Goal: Task Accomplishment & Management: Use online tool/utility

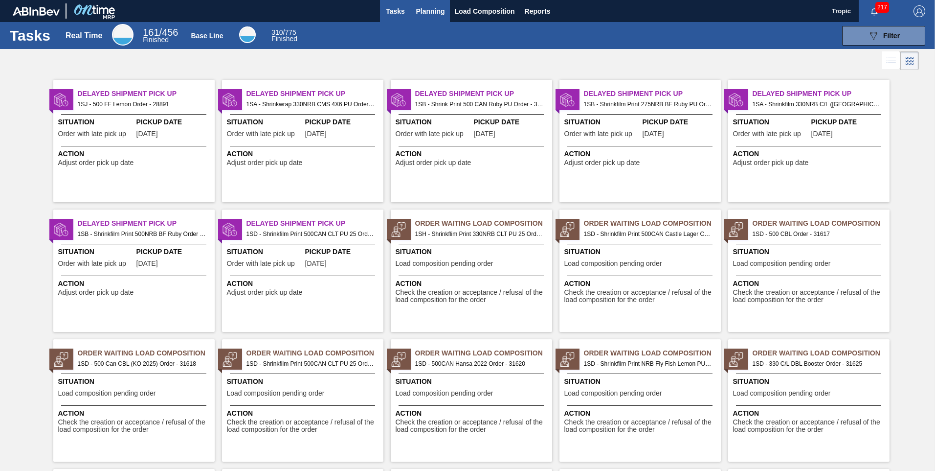
click at [433, 10] on span "Planning" at bounding box center [430, 11] width 29 height 12
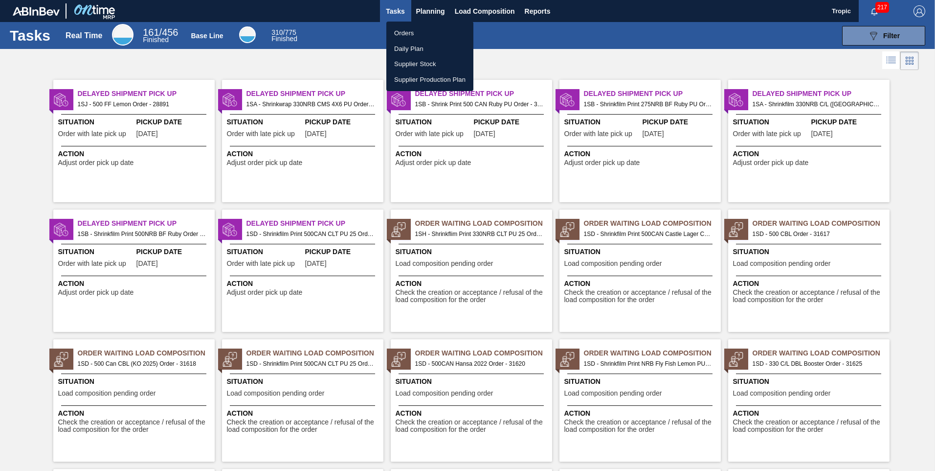
click at [414, 34] on li "Orders" at bounding box center [430, 33] width 87 height 16
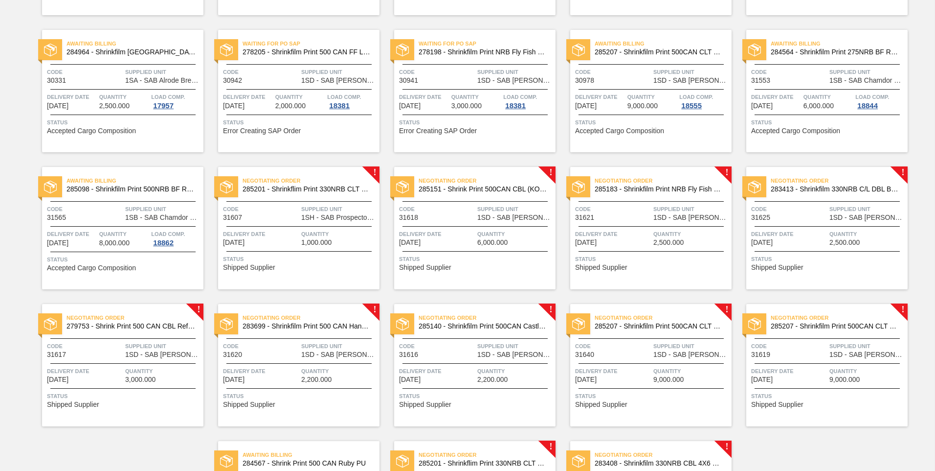
scroll to position [195, 0]
click at [314, 195] on div "Negotiating Order 285201 - Shrinkflim Print 330NRB CLT PU 25" at bounding box center [298, 185] width 161 height 22
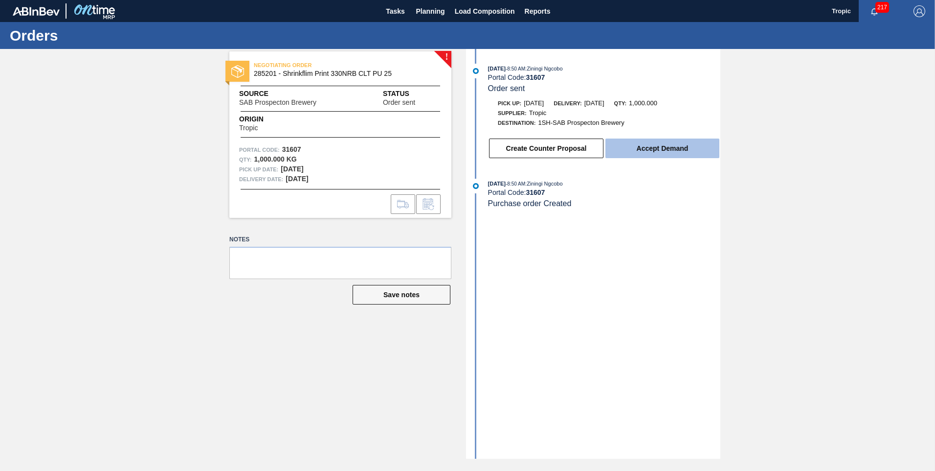
click at [634, 154] on button "Accept Demand" at bounding box center [663, 148] width 114 height 20
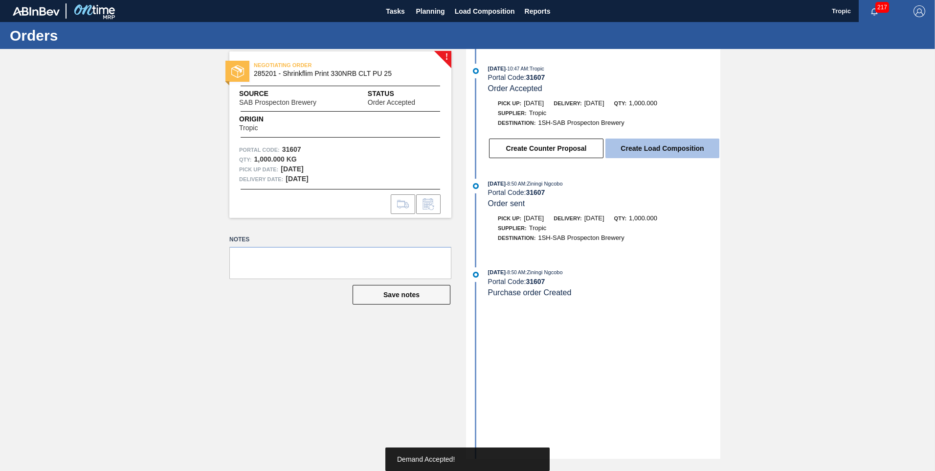
click at [691, 147] on button "Create Load Composition" at bounding box center [663, 148] width 114 height 20
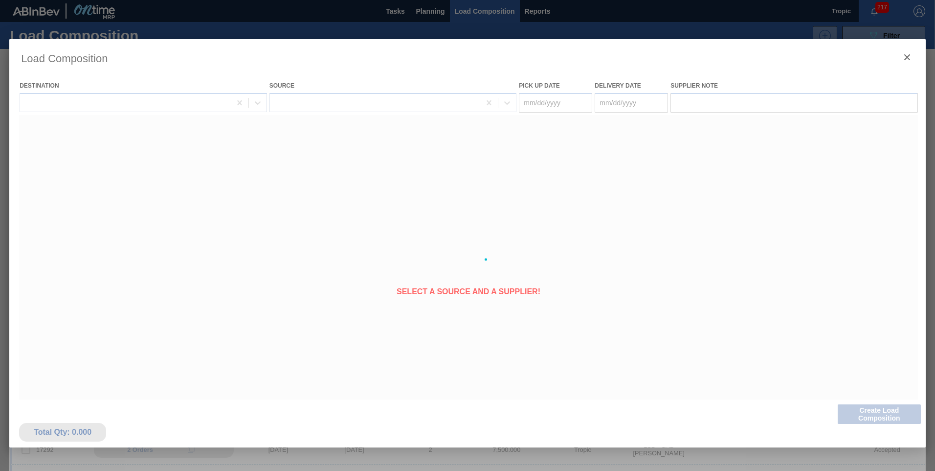
type Date "[DATE]"
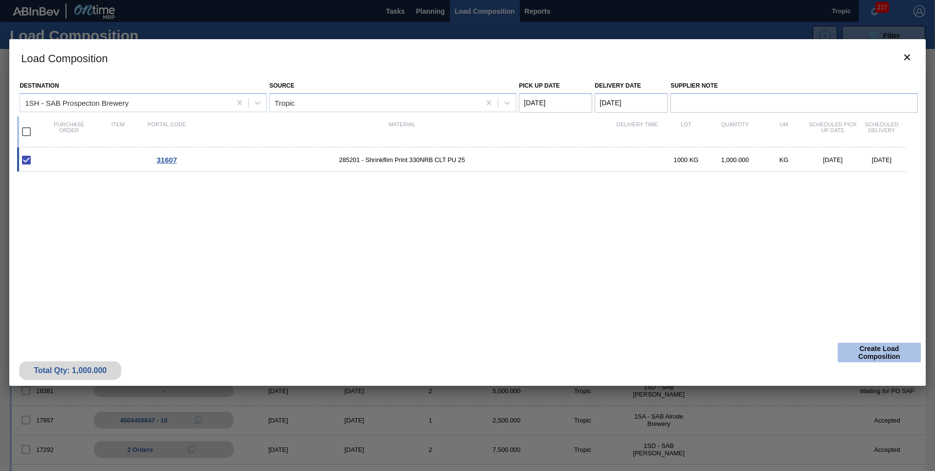
click at [859, 355] on button "Create Load Composition" at bounding box center [879, 352] width 83 height 20
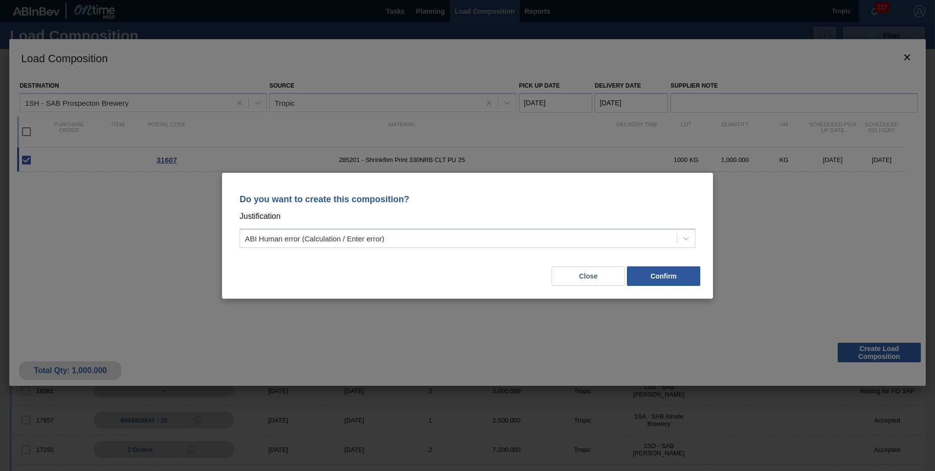
click at [701, 274] on div "Close Confirm" at bounding box center [468, 269] width 468 height 33
click at [697, 273] on button "Confirm" at bounding box center [663, 276] width 73 height 20
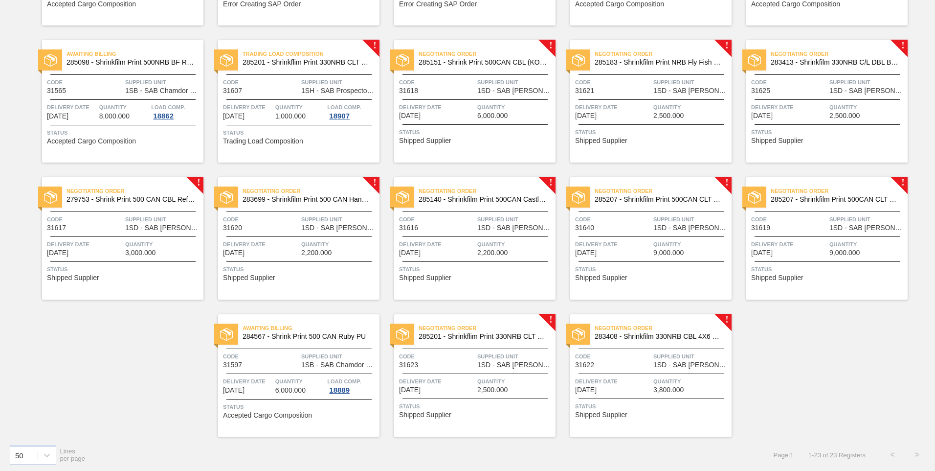
scroll to position [323, 0]
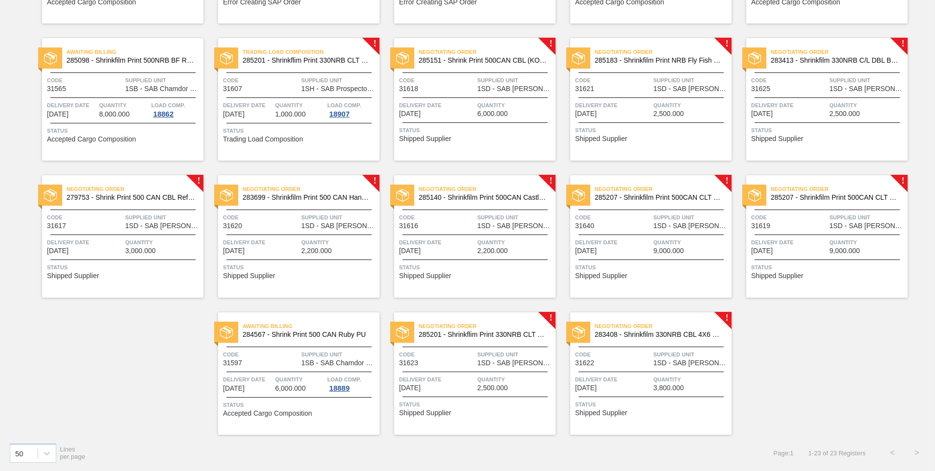
click at [668, 358] on span "Supplied Unit" at bounding box center [692, 354] width 76 height 10
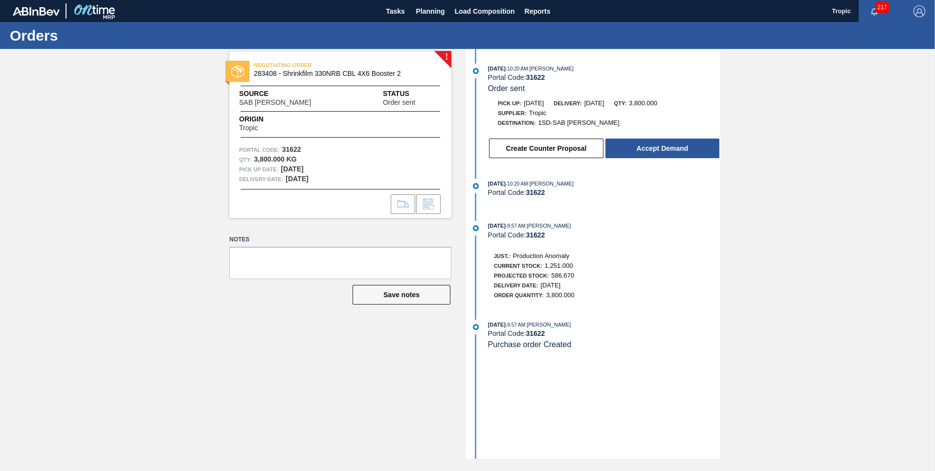
click at [614, 147] on button "Accept Demand" at bounding box center [663, 148] width 114 height 20
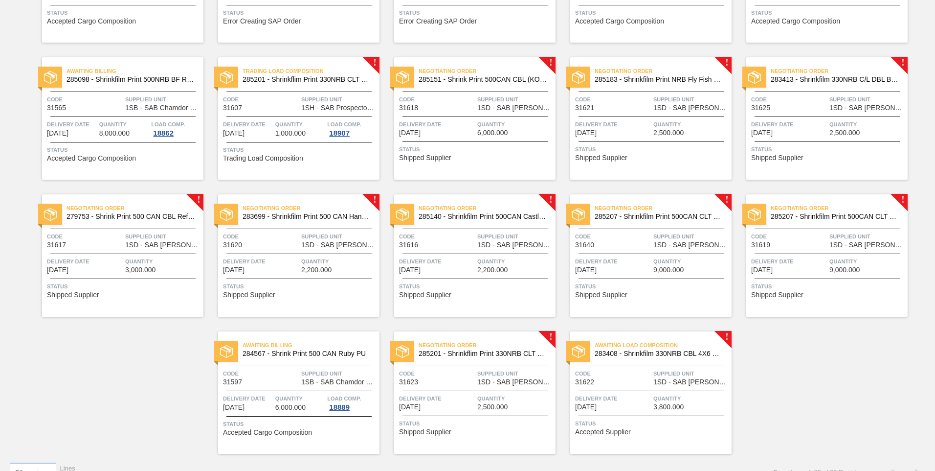
scroll to position [323, 0]
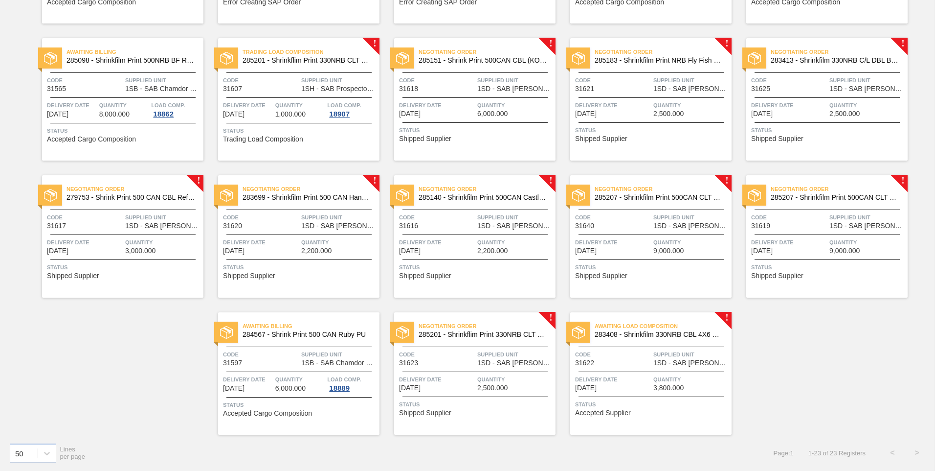
click at [473, 344] on div "Negotiating Order 285201 - Shrinkflim Print 330NRB CLT PU 25 Code 31623 Supplie…" at bounding box center [474, 373] width 161 height 122
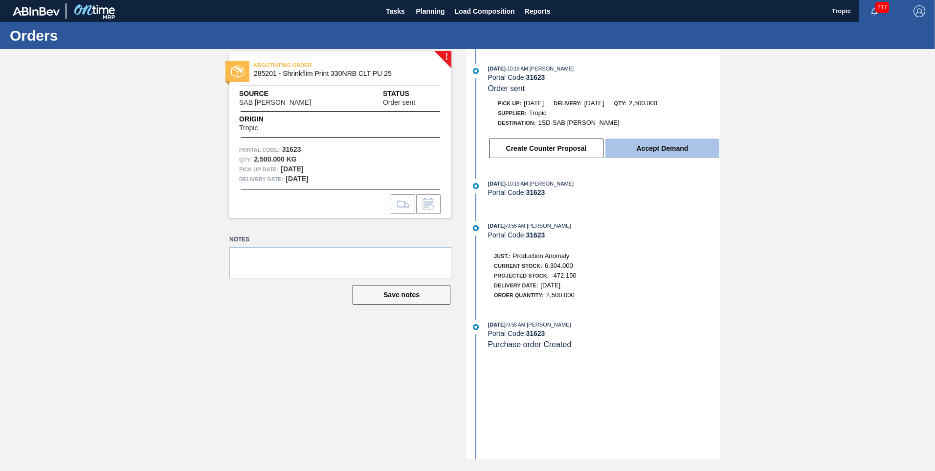
click at [641, 149] on button "Accept Demand" at bounding box center [663, 148] width 114 height 20
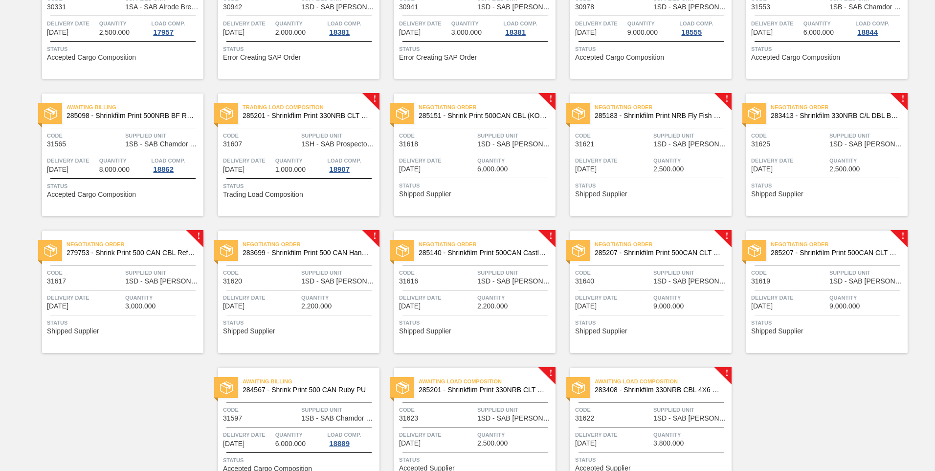
scroll to position [323, 0]
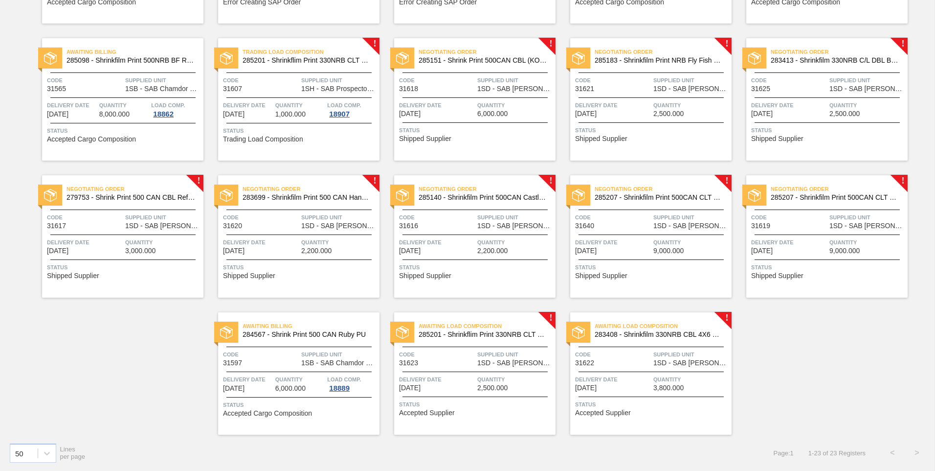
click at [788, 266] on span "Status" at bounding box center [829, 267] width 154 height 10
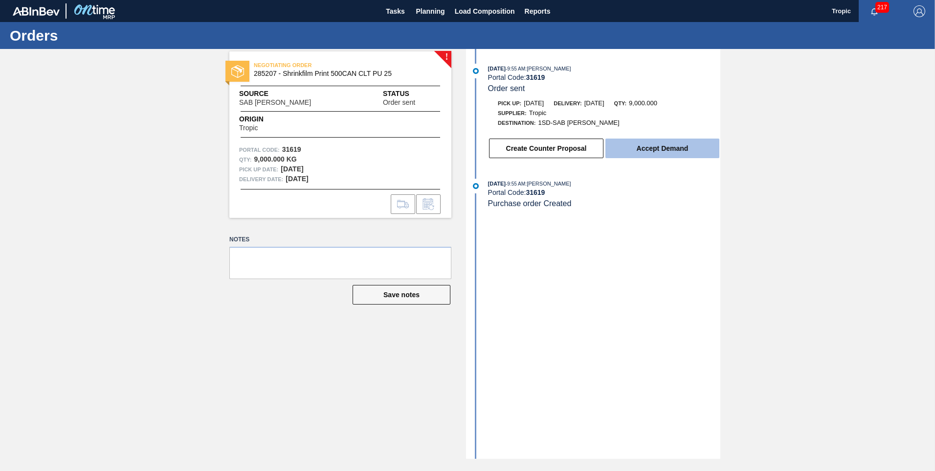
click at [648, 148] on button "Accept Demand" at bounding box center [663, 148] width 114 height 20
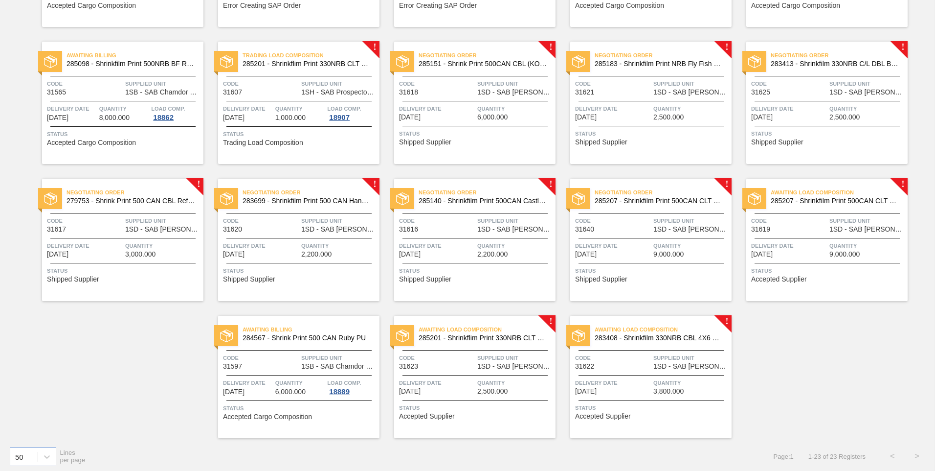
scroll to position [323, 0]
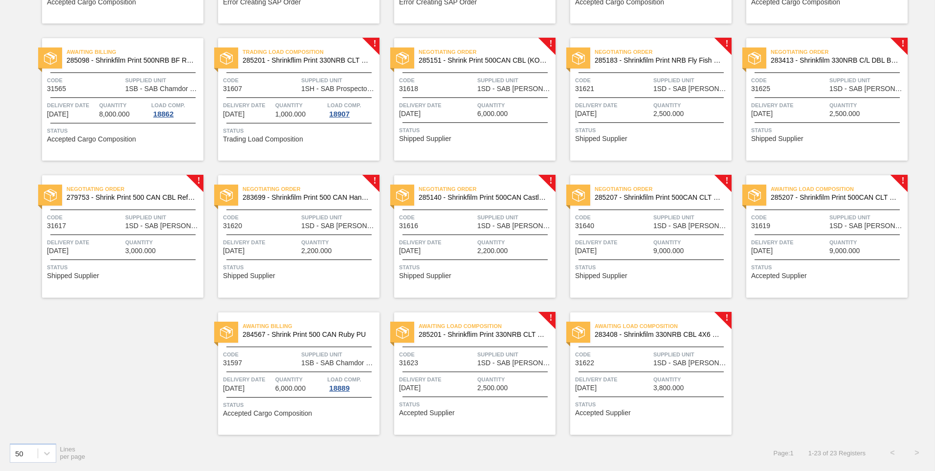
click at [616, 244] on span "Delivery Date" at bounding box center [613, 242] width 76 height 10
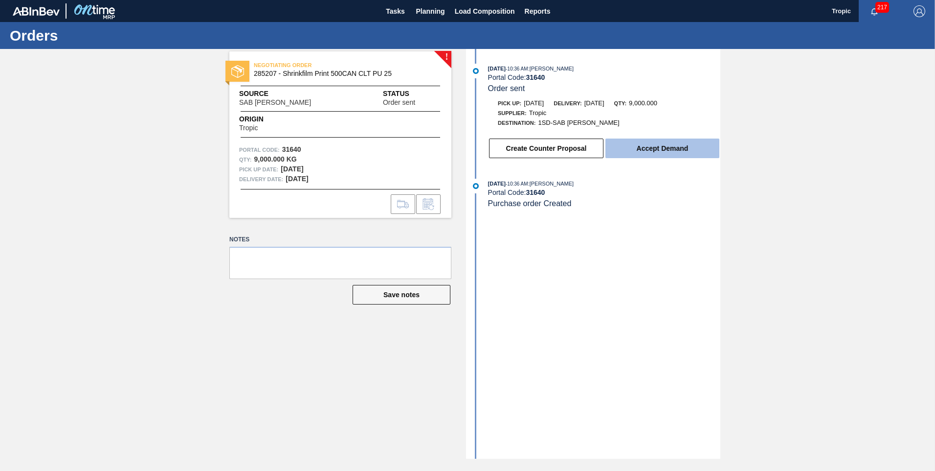
click at [647, 148] on button "Accept Demand" at bounding box center [663, 148] width 114 height 20
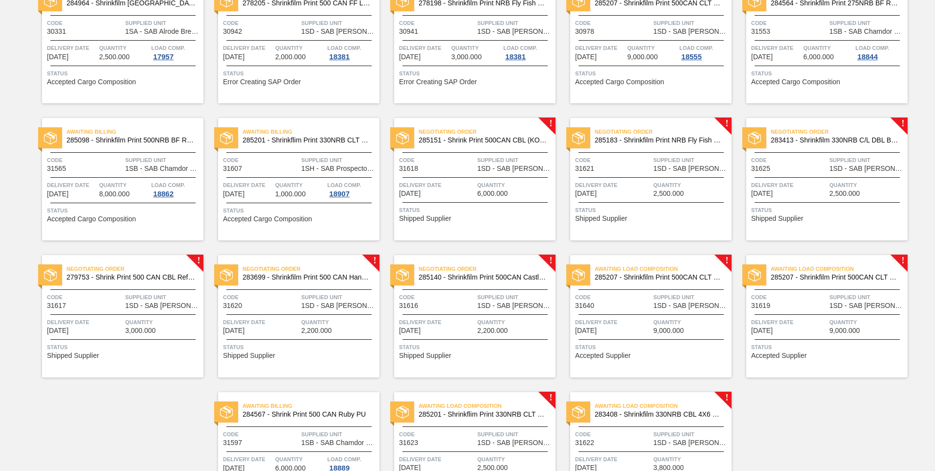
scroll to position [245, 0]
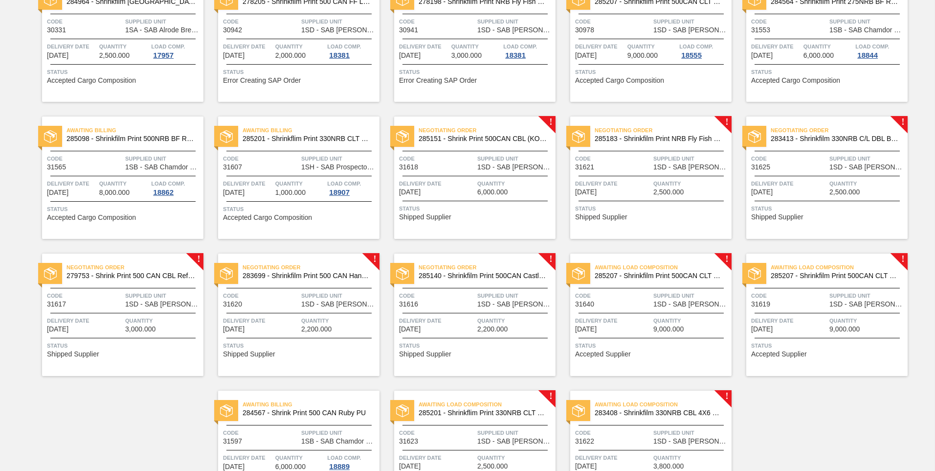
click at [456, 294] on span "Code" at bounding box center [437, 296] width 76 height 10
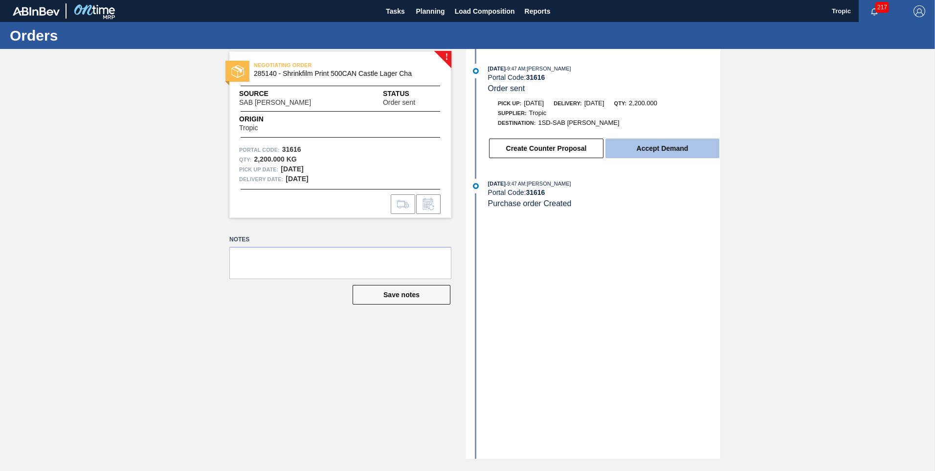
click at [642, 148] on button "Accept Demand" at bounding box center [663, 148] width 114 height 20
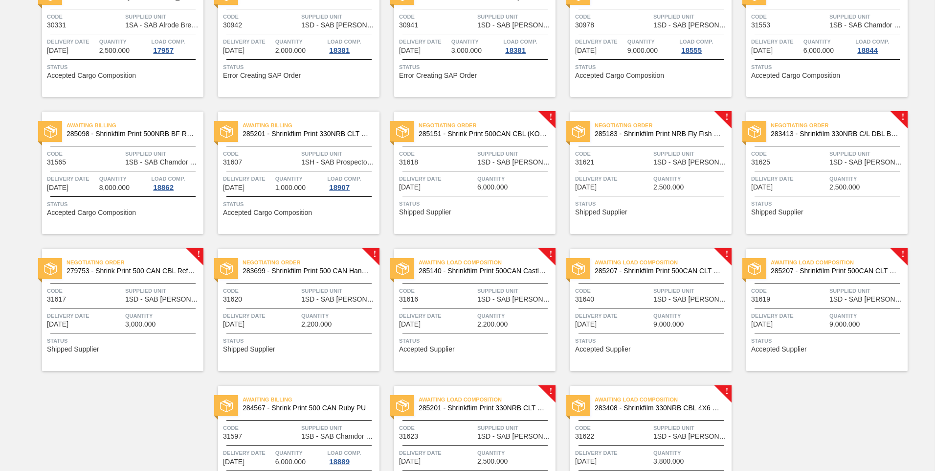
scroll to position [323, 0]
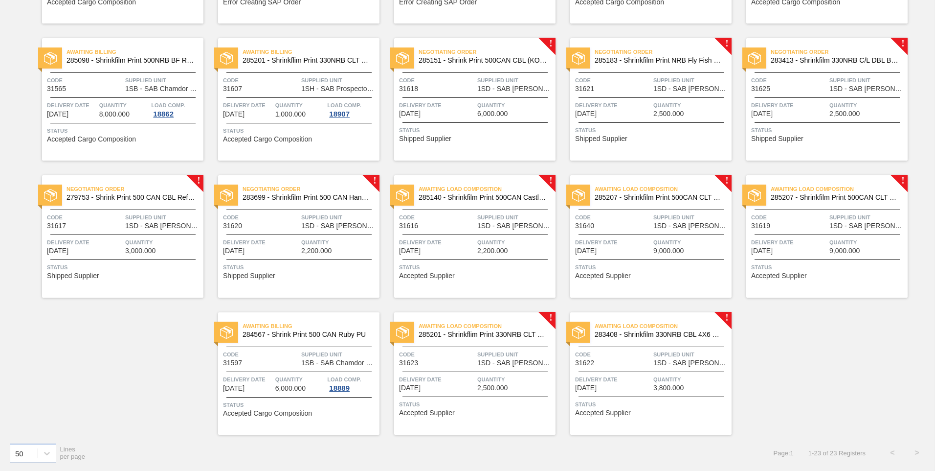
click at [281, 265] on span "Status" at bounding box center [300, 267] width 154 height 10
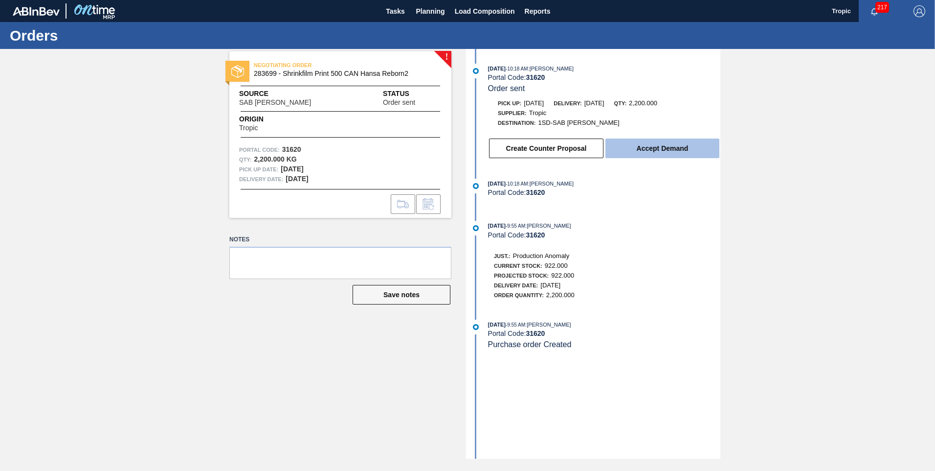
click at [666, 147] on button "Accept Demand" at bounding box center [663, 148] width 114 height 20
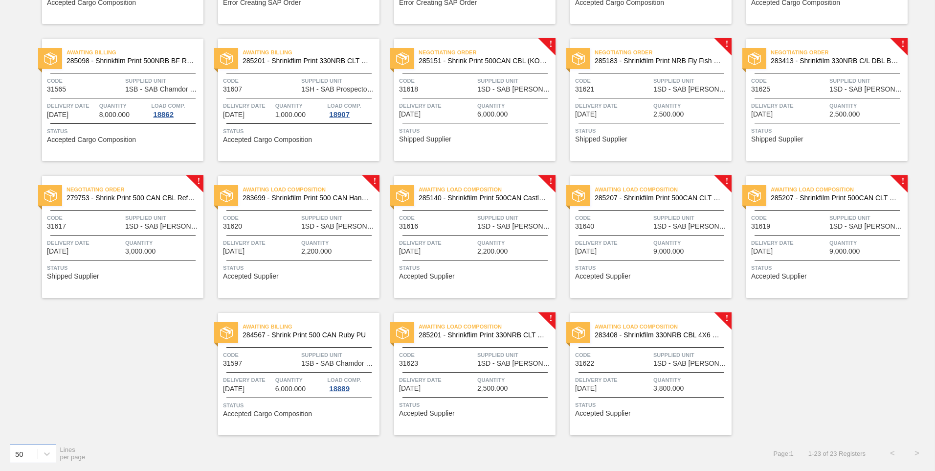
scroll to position [323, 0]
click at [164, 221] on span "Supplied Unit" at bounding box center [163, 217] width 76 height 10
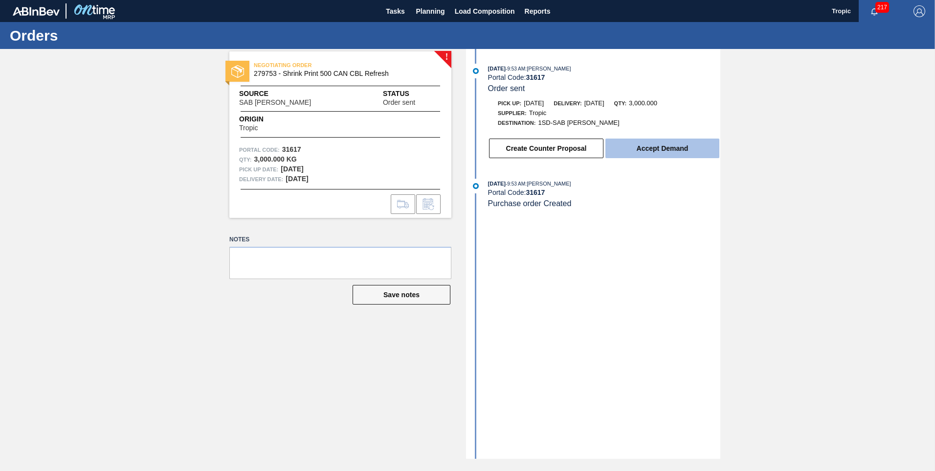
click at [658, 150] on button "Accept Demand" at bounding box center [663, 148] width 114 height 20
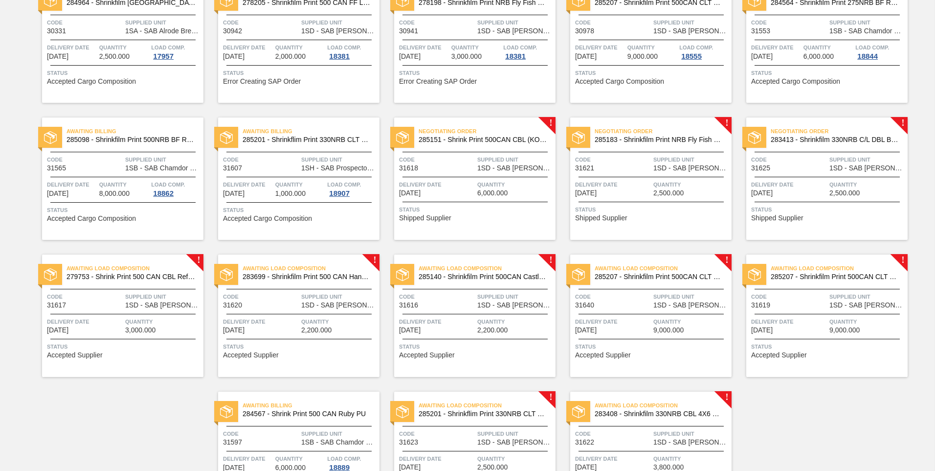
scroll to position [244, 0]
click at [821, 186] on span "Delivery Date" at bounding box center [790, 184] width 76 height 10
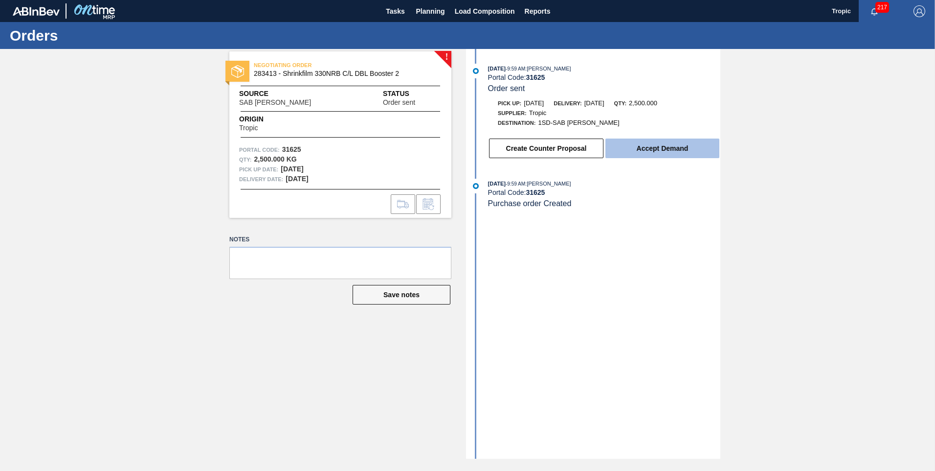
click at [680, 145] on button "Accept Demand" at bounding box center [663, 148] width 114 height 20
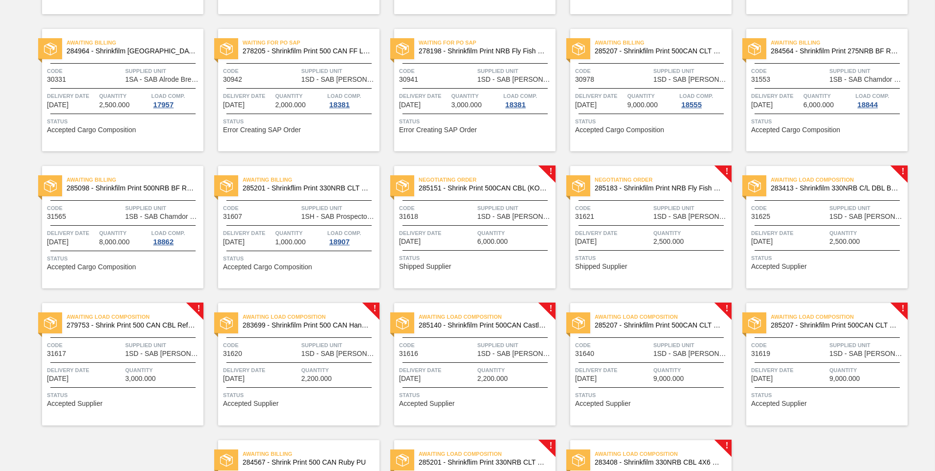
scroll to position [196, 0]
click at [629, 219] on div "Code 31621" at bounding box center [613, 211] width 76 height 17
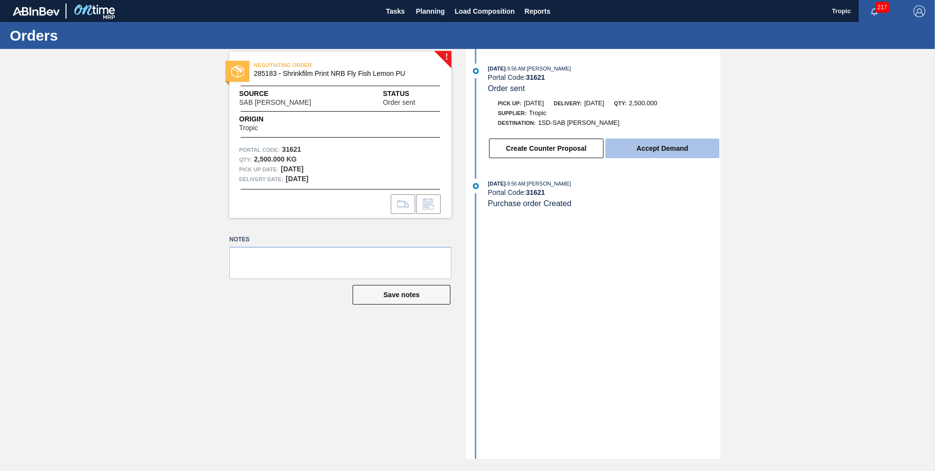
click at [659, 150] on button "Accept Demand" at bounding box center [663, 148] width 114 height 20
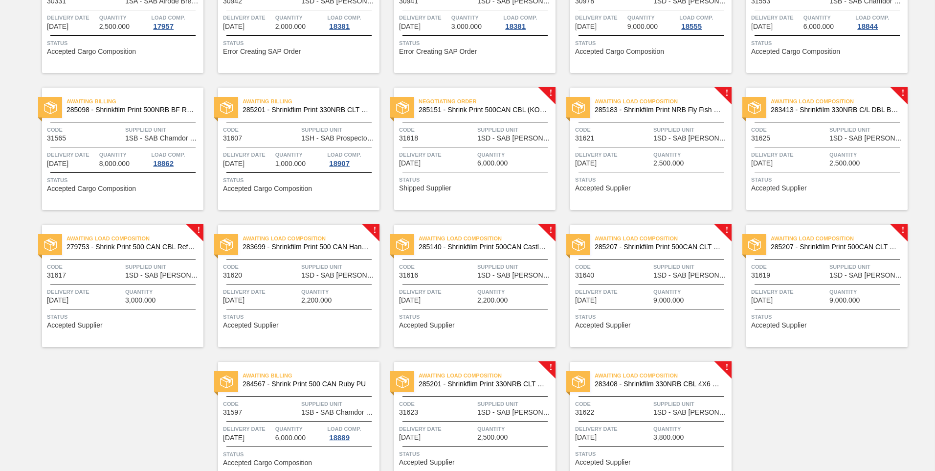
scroll to position [274, 0]
click at [450, 176] on span "Status" at bounding box center [476, 179] width 154 height 10
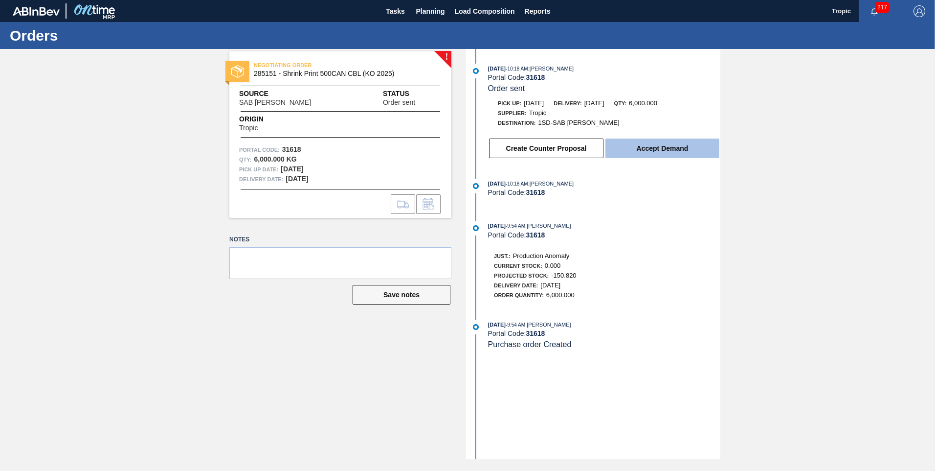
click at [642, 153] on button "Accept Demand" at bounding box center [663, 148] width 114 height 20
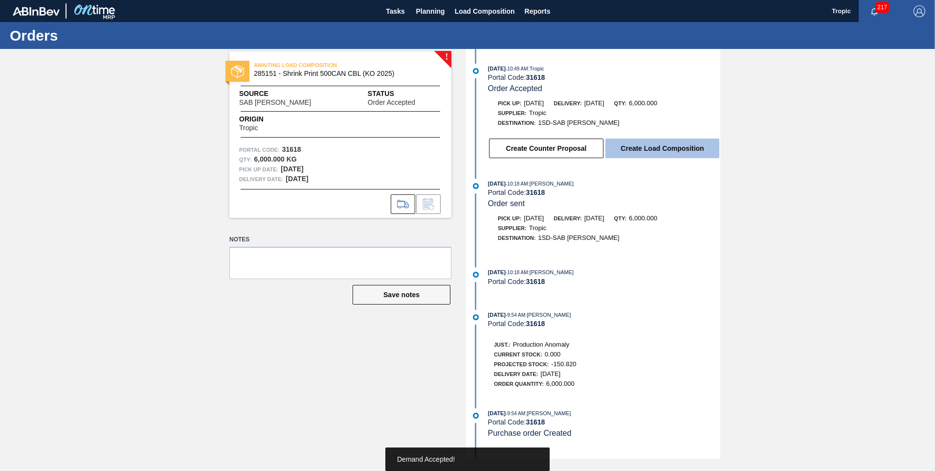
click at [651, 152] on button "Create Load Composition" at bounding box center [663, 148] width 114 height 20
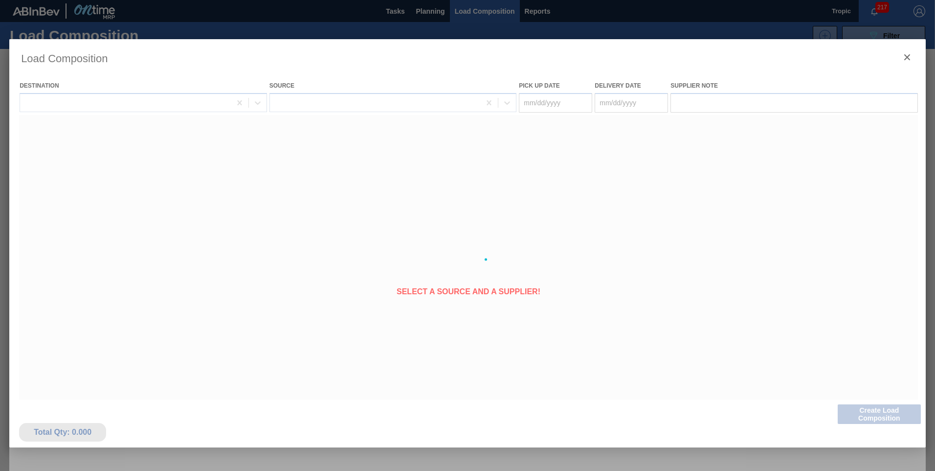
type Date "[DATE]"
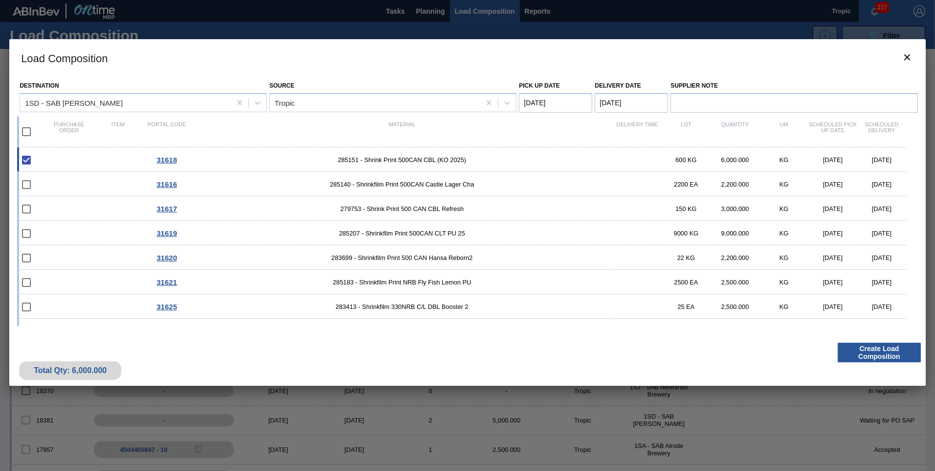
click at [28, 132] on input "checkbox" at bounding box center [26, 131] width 21 height 21
checkbox input "true"
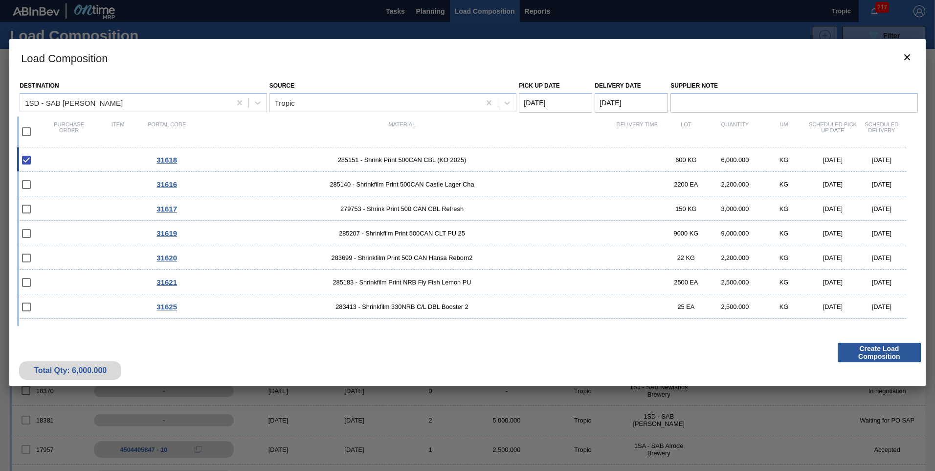
checkbox input "true"
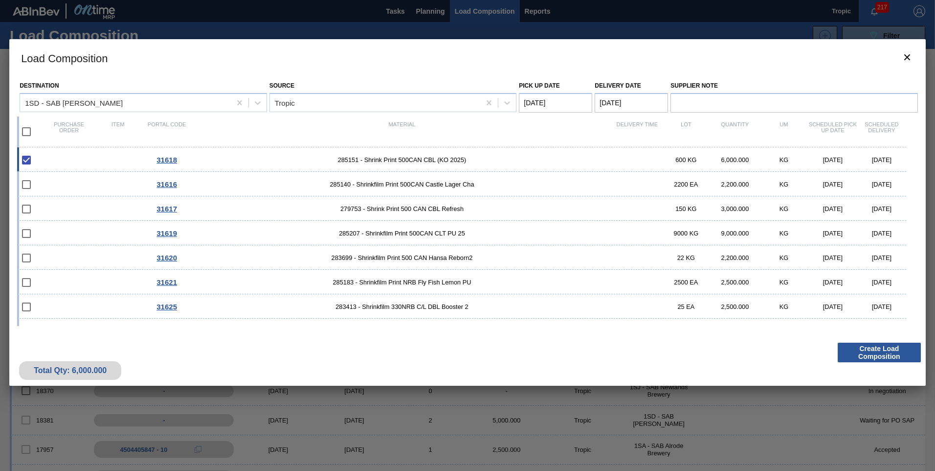
checkbox input "true"
click at [558, 106] on Date "Pick up Date" at bounding box center [555, 103] width 73 height 20
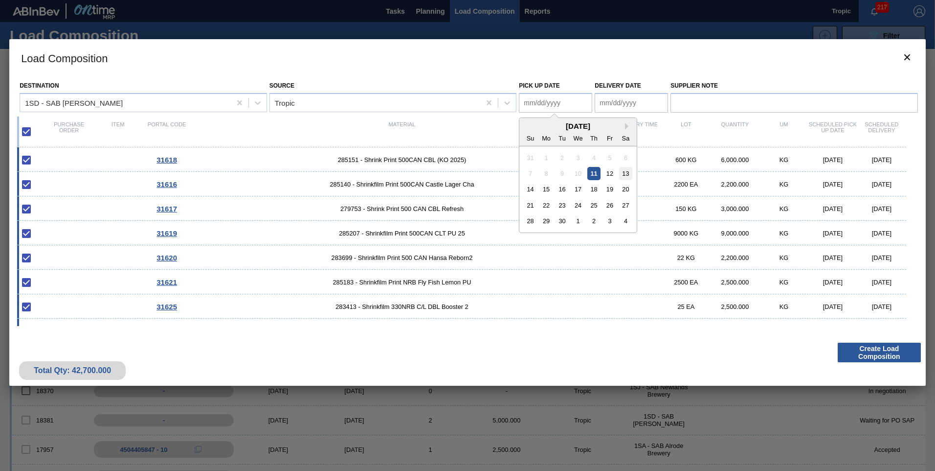
click at [631, 174] on div "13" at bounding box center [625, 173] width 13 height 13
type Date "[DATE]"
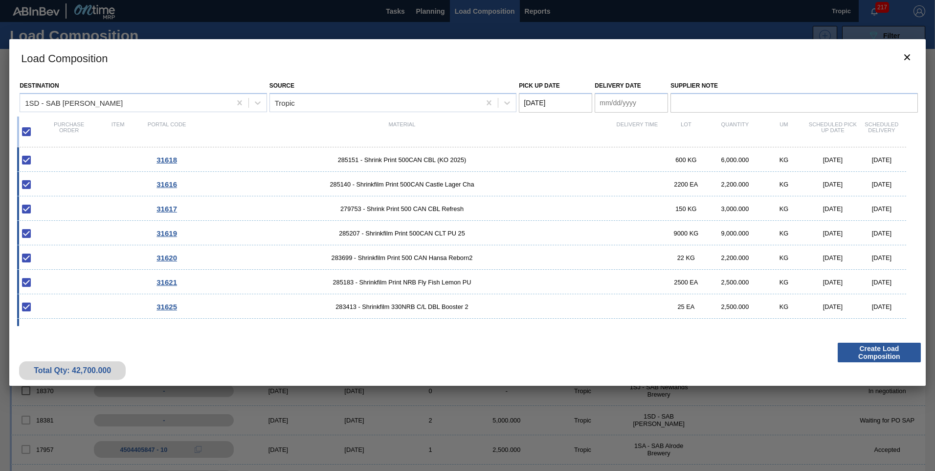
click at [641, 103] on Date "Delivery Date" at bounding box center [631, 103] width 73 height 20
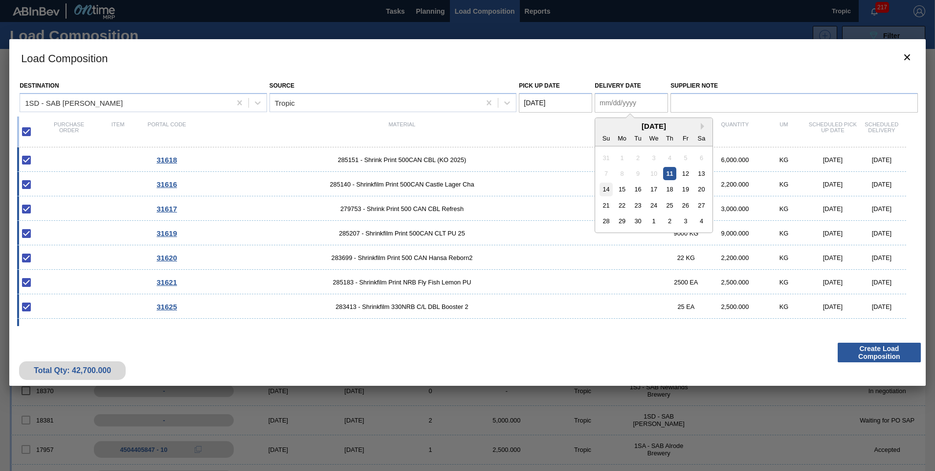
click at [608, 190] on div "14" at bounding box center [606, 188] width 13 height 13
type Date "[DATE]"
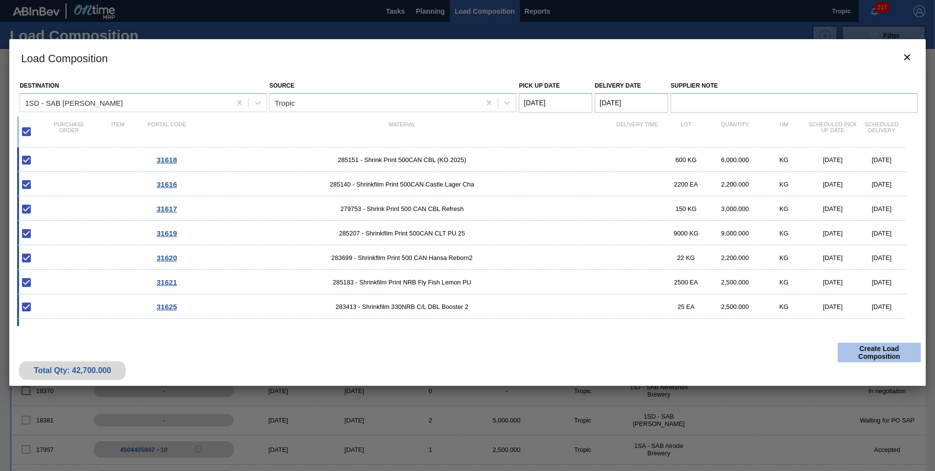
click at [896, 348] on button "Create Load Composition" at bounding box center [879, 352] width 83 height 20
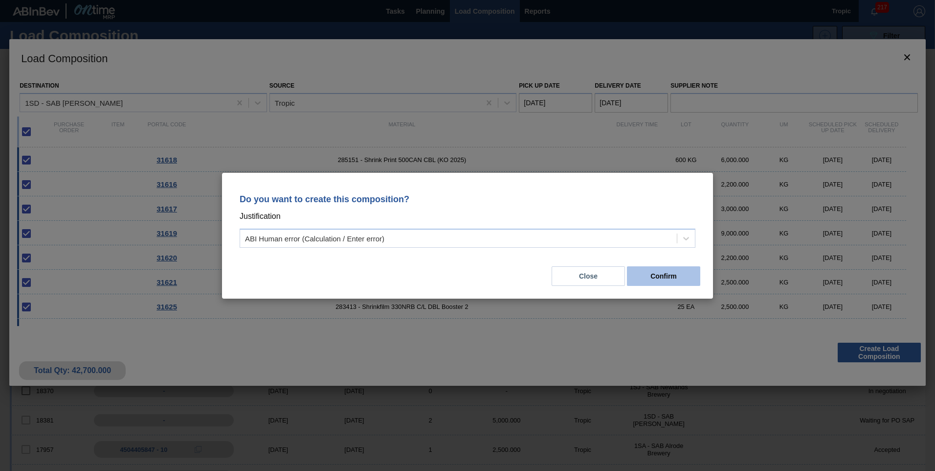
click at [663, 278] on button "Confirm" at bounding box center [663, 276] width 73 height 20
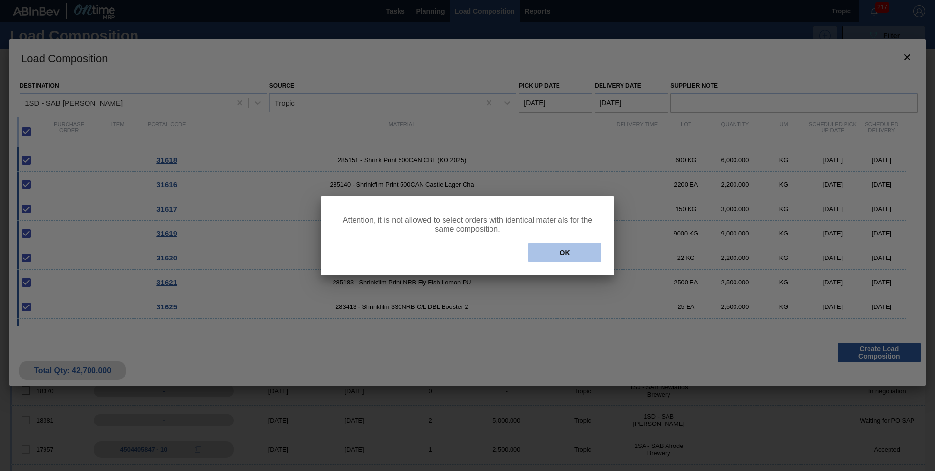
click at [560, 251] on button "OK" at bounding box center [564, 253] width 73 height 20
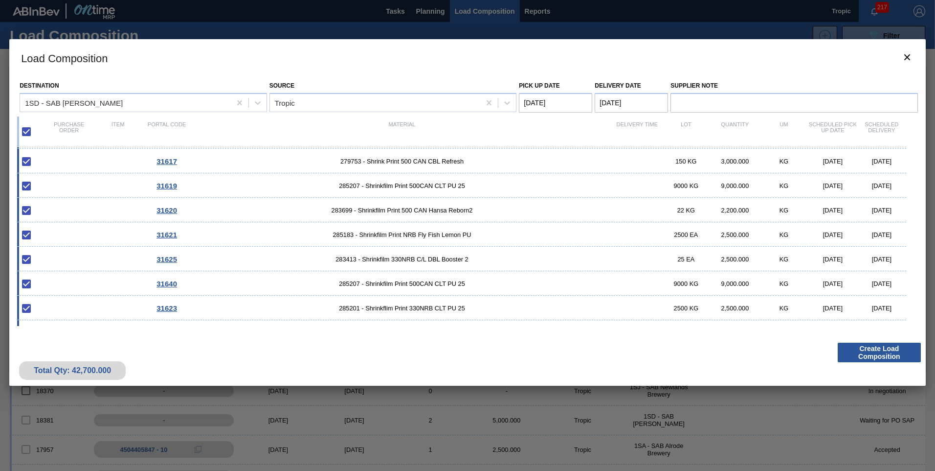
scroll to position [48, 0]
click at [28, 276] on input "checkbox" at bounding box center [26, 283] width 21 height 21
checkbox input "true"
click at [24, 281] on input "checkbox" at bounding box center [26, 283] width 21 height 21
checkbox input "true"
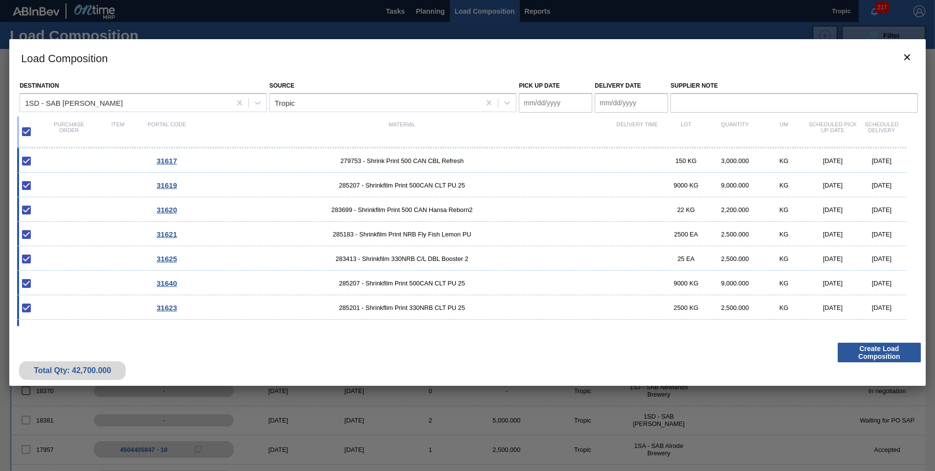
scroll to position [0, 0]
click at [559, 103] on Date "Pick up Date" at bounding box center [555, 103] width 73 height 20
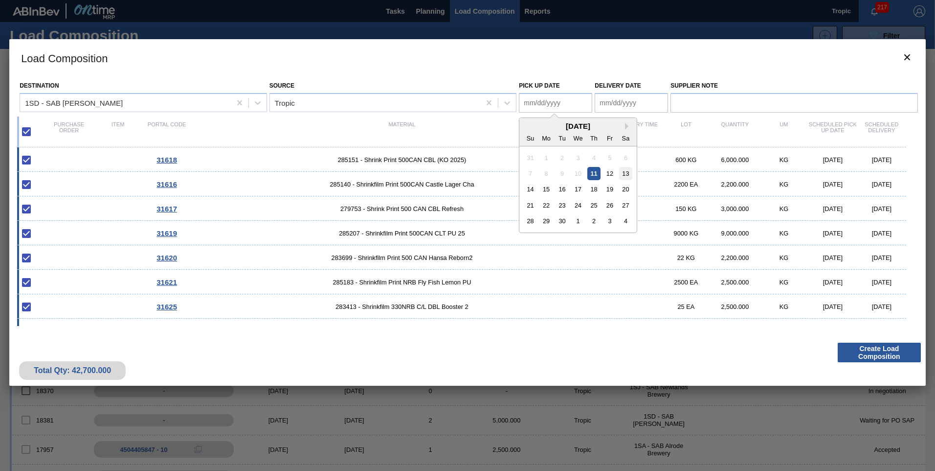
click at [625, 175] on div "13" at bounding box center [625, 173] width 13 height 13
type Date "[DATE]"
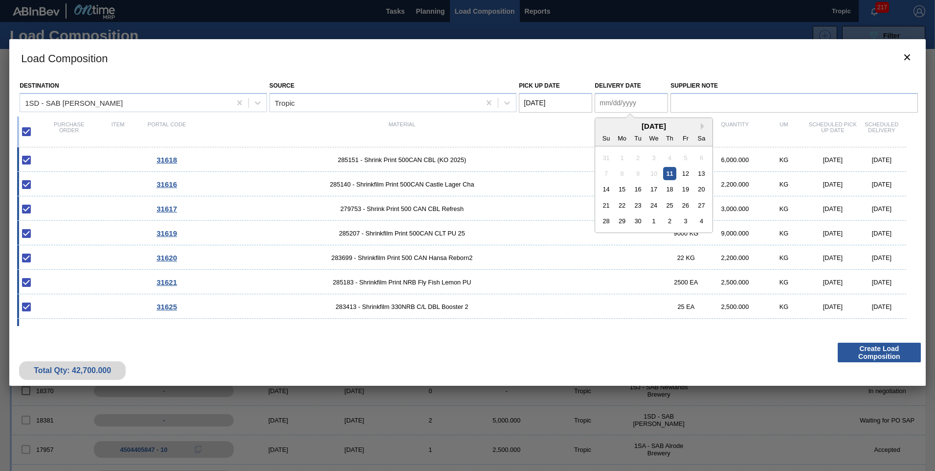
click at [629, 95] on Date "Delivery Date" at bounding box center [631, 103] width 73 height 20
click at [609, 193] on div "14" at bounding box center [606, 188] width 13 height 13
type Date "[DATE]"
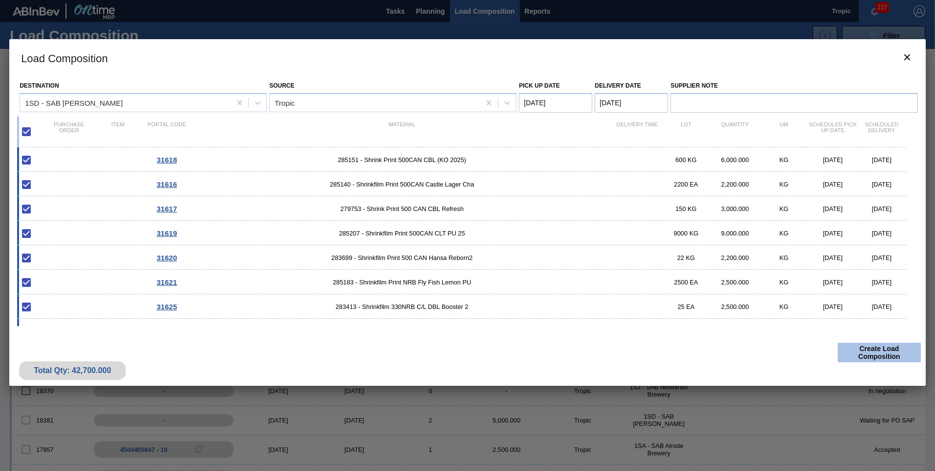
click at [857, 351] on button "Create Load Composition" at bounding box center [879, 352] width 83 height 20
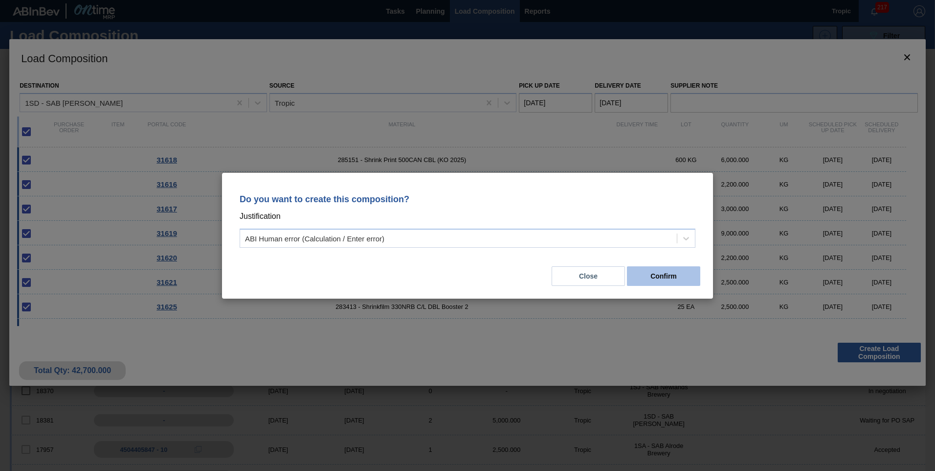
click at [646, 274] on button "Confirm" at bounding box center [663, 276] width 73 height 20
